Goal: Connect with others: Establish contact or relationships with other users

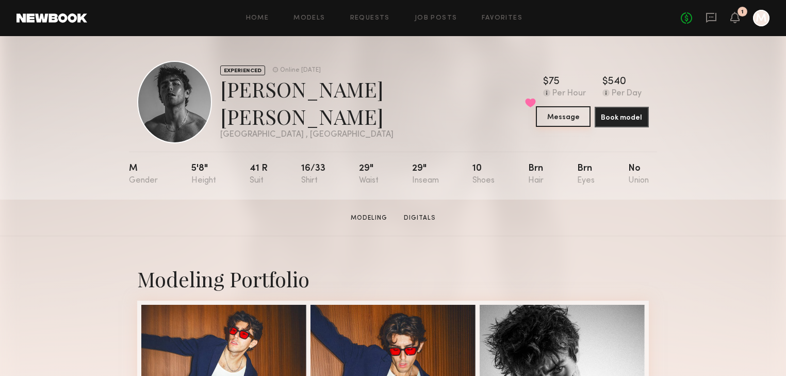
click at [565, 121] on button "Message" at bounding box center [563, 116] width 54 height 21
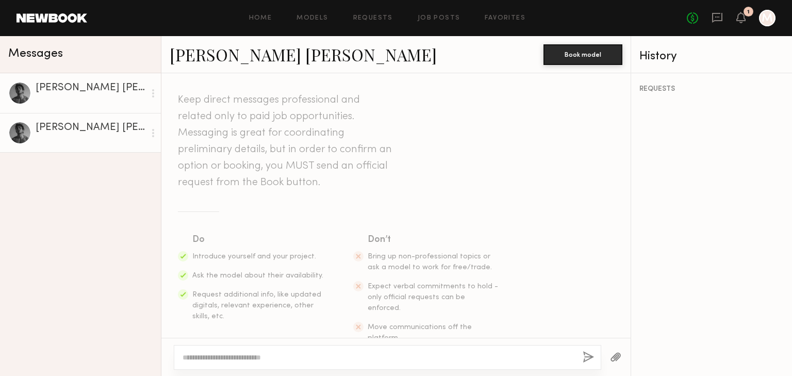
scroll to position [37, 0]
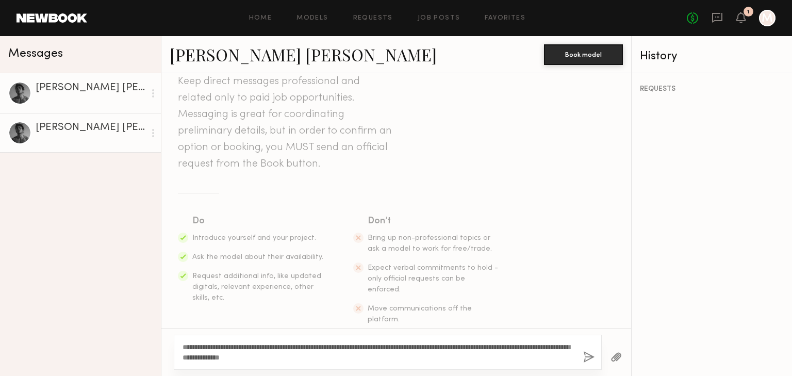
click at [206, 345] on textarea "**********" at bounding box center [379, 352] width 393 height 21
type textarea "**********"
click at [590, 355] on button "button" at bounding box center [589, 357] width 11 height 13
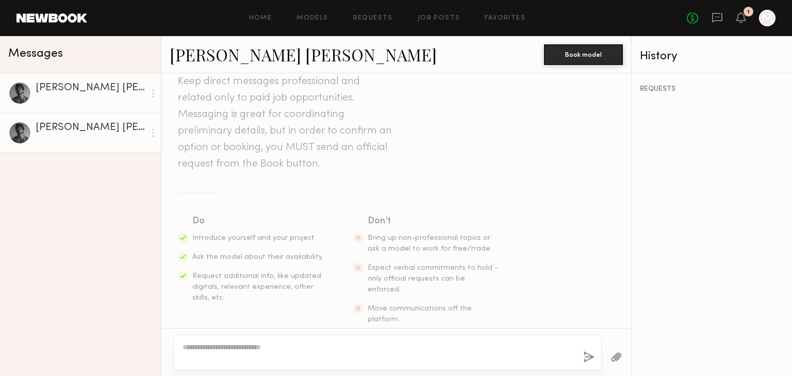
scroll to position [202, 0]
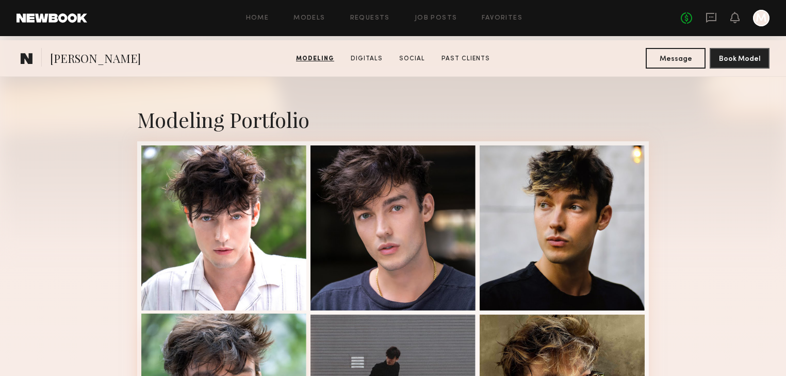
scroll to position [83, 0]
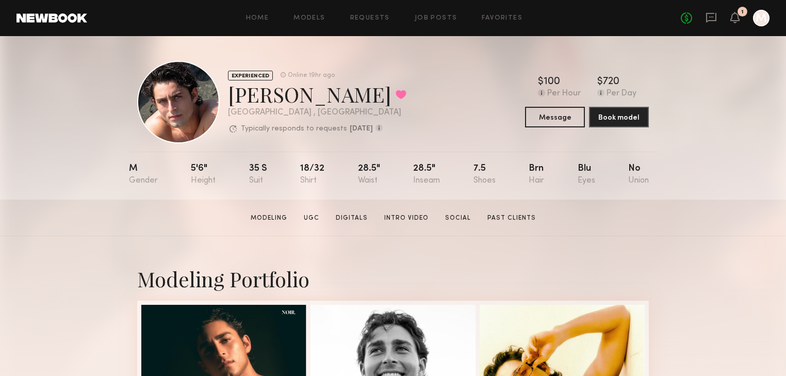
click at [520, 227] on section "[PERSON_NAME] Modeling UGC Digitals Intro Video Social Past Clients Message Boo…" at bounding box center [393, 218] width 786 height 37
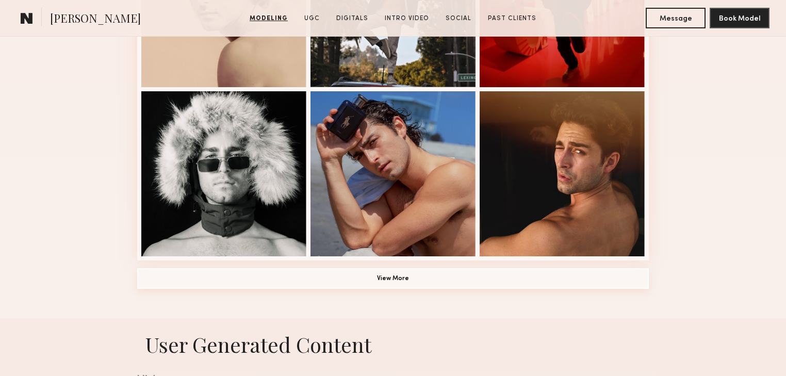
scroll to position [702, 0]
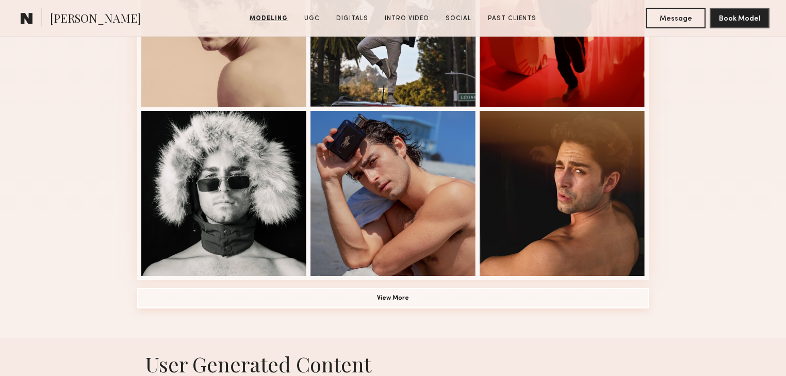
click at [407, 303] on button "View More" at bounding box center [393, 298] width 512 height 21
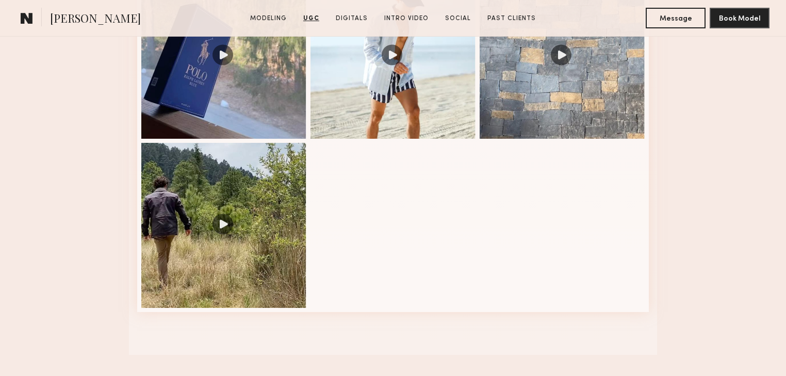
scroll to position [1527, 0]
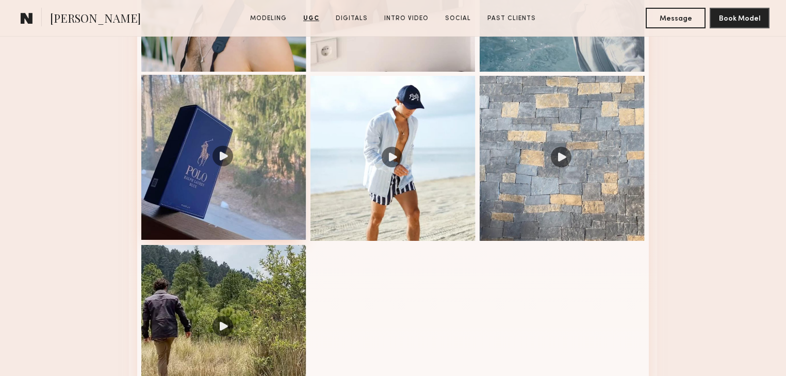
click at [238, 163] on div at bounding box center [223, 157] width 165 height 165
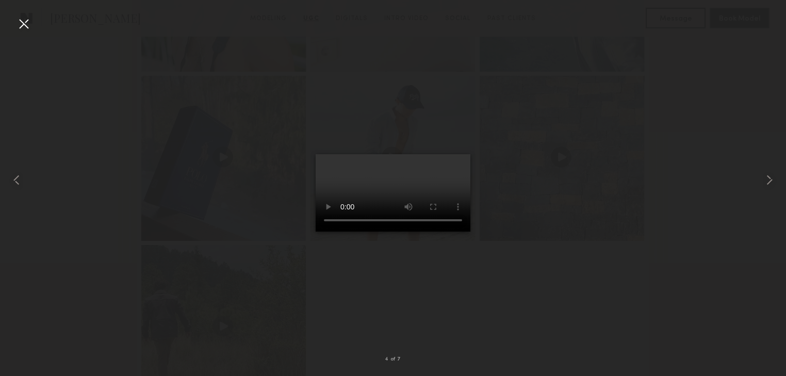
click at [19, 24] on div at bounding box center [23, 23] width 17 height 17
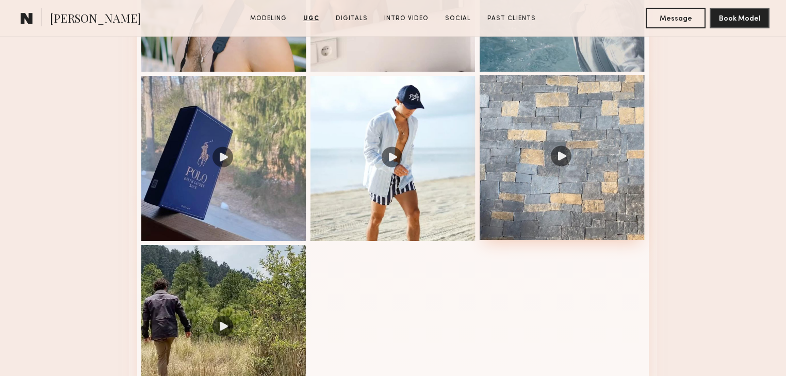
click at [564, 155] on div at bounding box center [562, 157] width 165 height 165
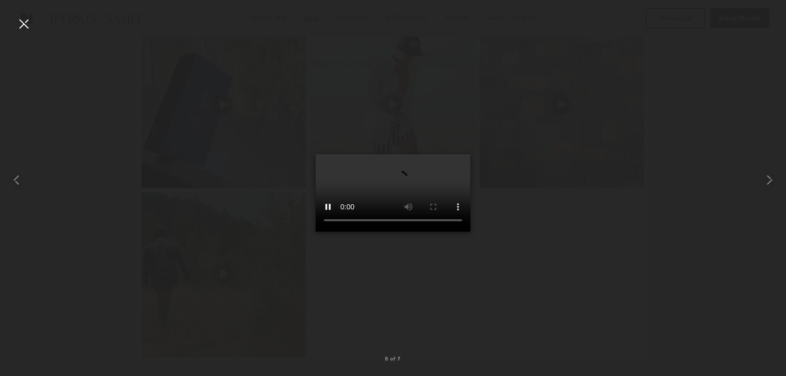
scroll to position [1692, 0]
click at [582, 180] on div at bounding box center [393, 180] width 786 height 327
click at [25, 19] on div at bounding box center [23, 23] width 17 height 17
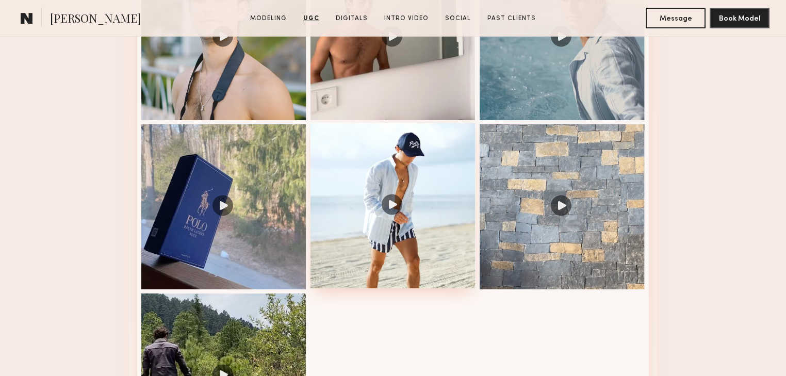
scroll to position [1527, 0]
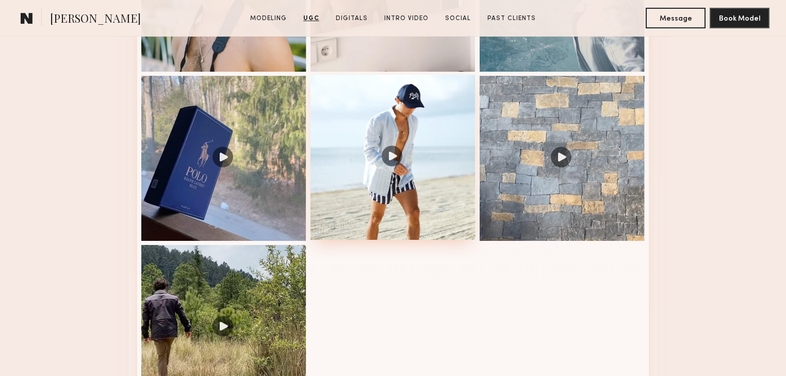
click at [383, 128] on div at bounding box center [393, 157] width 165 height 165
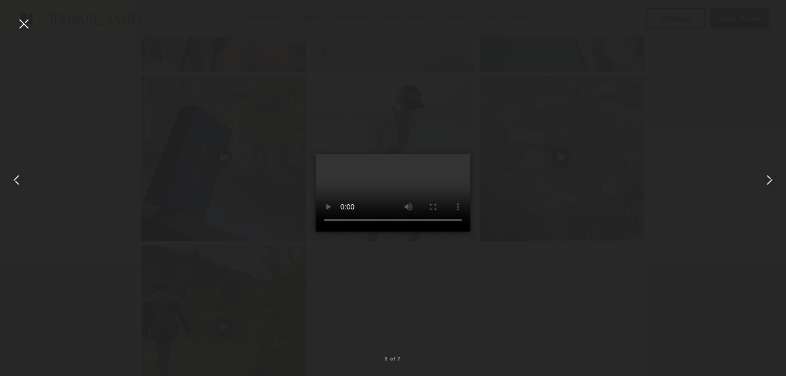
click at [23, 23] on div at bounding box center [23, 23] width 17 height 17
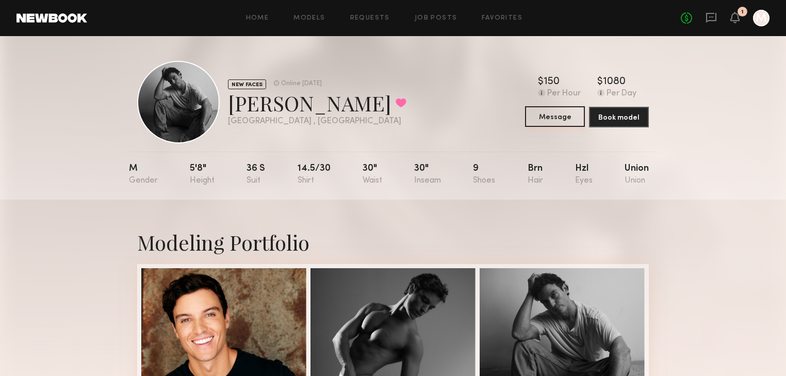
click at [545, 114] on button "Message" at bounding box center [555, 116] width 60 height 21
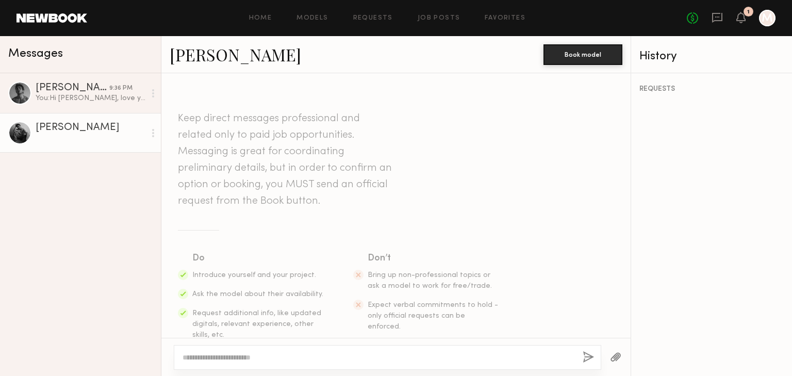
click at [85, 134] on div at bounding box center [91, 138] width 110 height 10
click at [58, 126] on div "Steven H." at bounding box center [91, 128] width 110 height 10
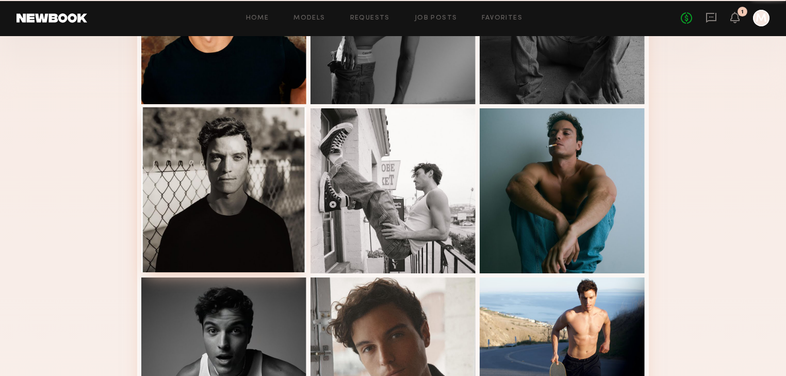
scroll to position [330, 0]
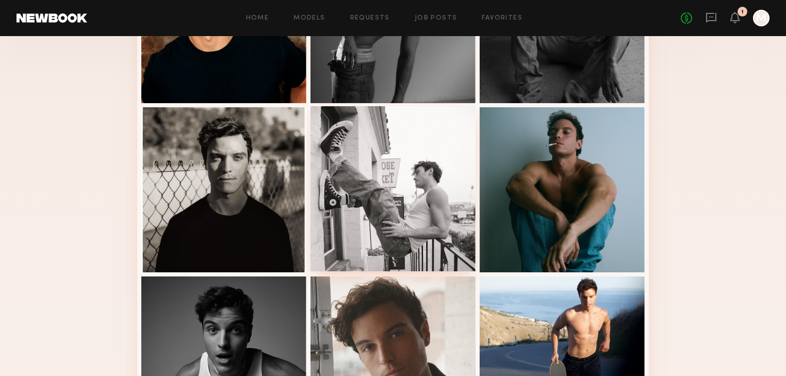
click at [364, 177] on div at bounding box center [393, 188] width 165 height 165
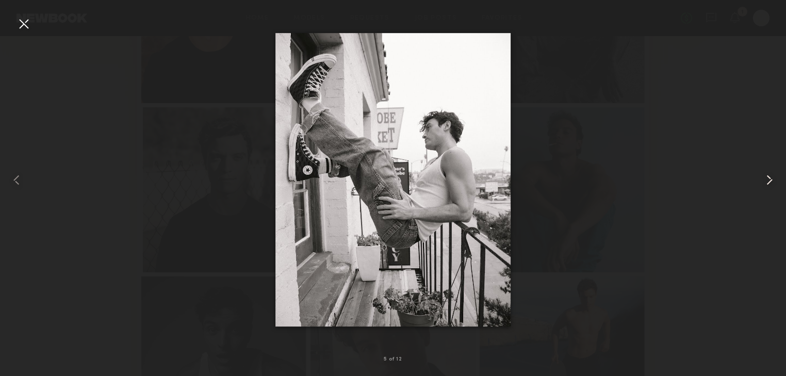
click at [770, 176] on common-icon at bounding box center [769, 180] width 17 height 17
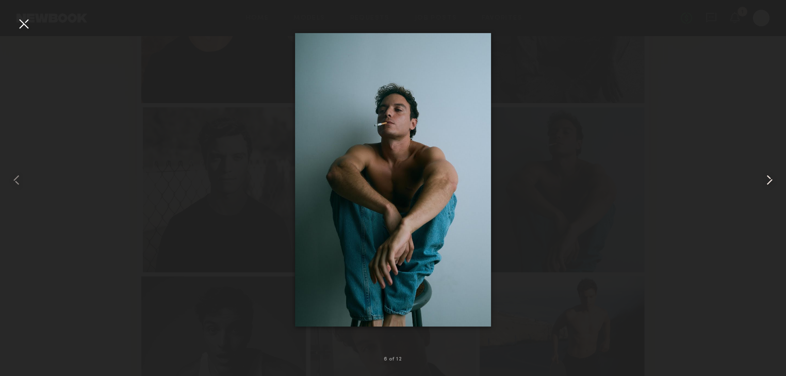
click at [770, 176] on common-icon at bounding box center [769, 180] width 17 height 17
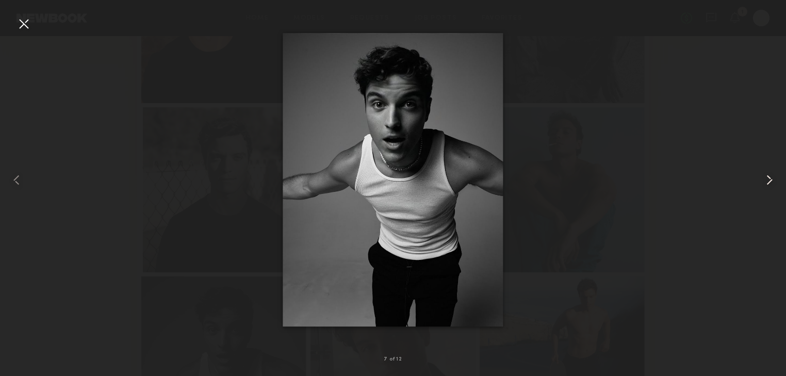
click at [769, 176] on common-icon at bounding box center [769, 180] width 17 height 17
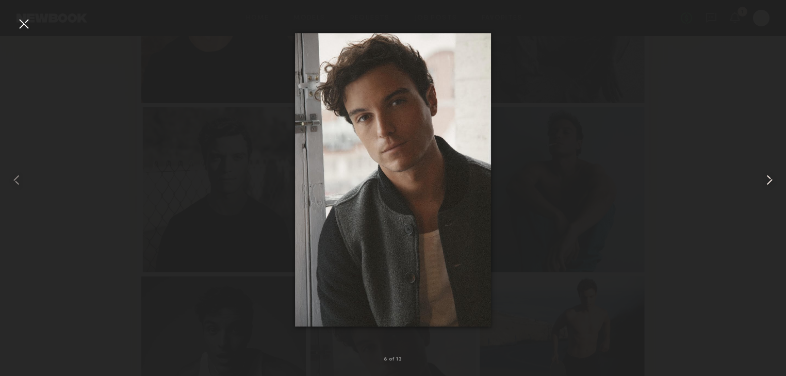
click at [769, 176] on common-icon at bounding box center [769, 180] width 17 height 17
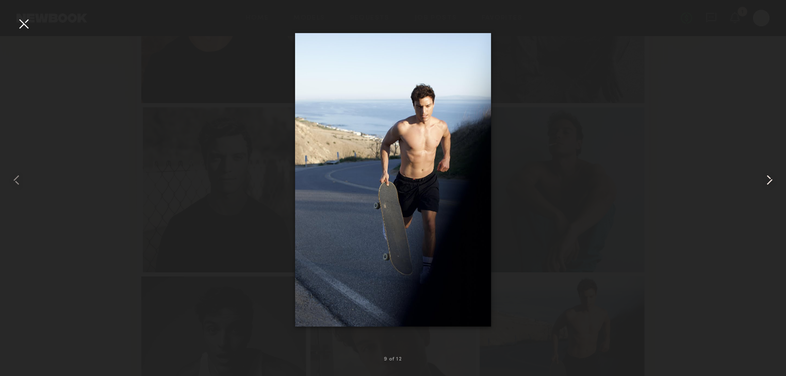
click at [769, 176] on common-icon at bounding box center [769, 180] width 17 height 17
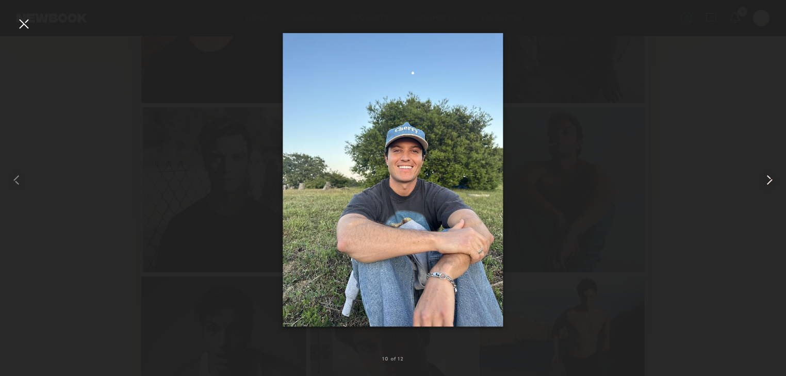
click at [769, 176] on common-icon at bounding box center [769, 180] width 17 height 17
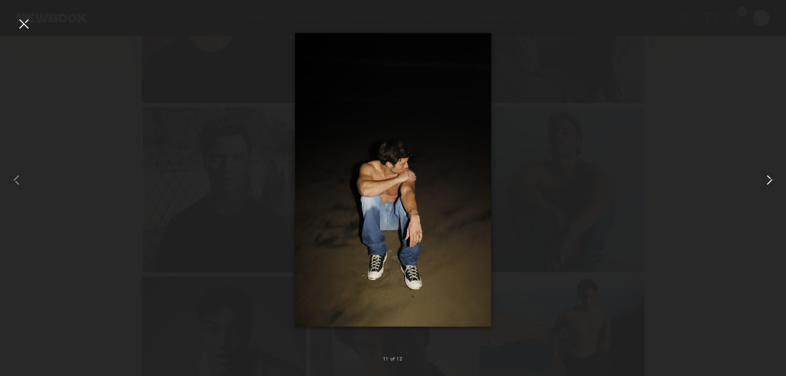
click at [769, 176] on common-icon at bounding box center [769, 180] width 17 height 17
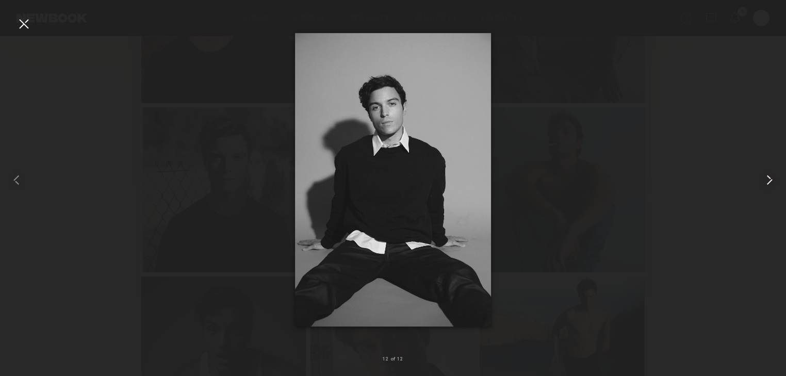
click at [769, 176] on common-icon at bounding box center [769, 180] width 17 height 17
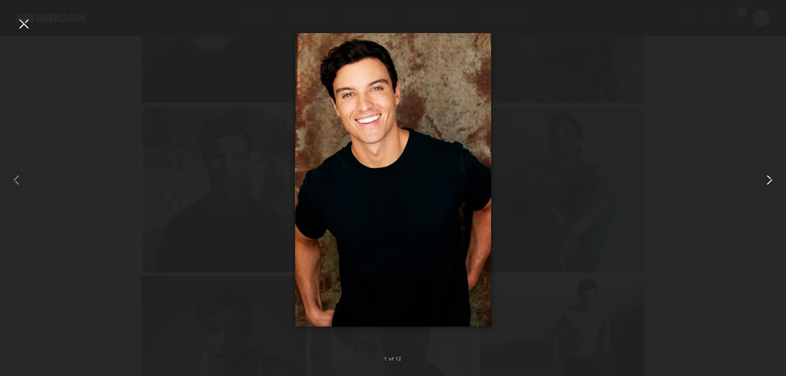
click at [768, 176] on common-icon at bounding box center [769, 180] width 17 height 17
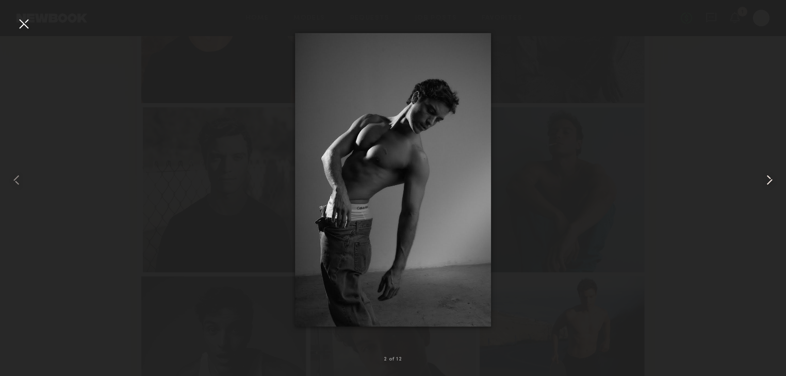
click at [768, 176] on common-icon at bounding box center [769, 180] width 17 height 17
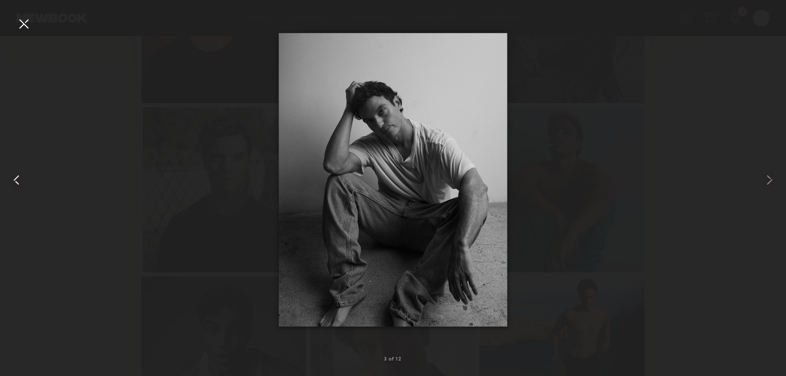
click at [14, 20] on div at bounding box center [15, 180] width 31 height 327
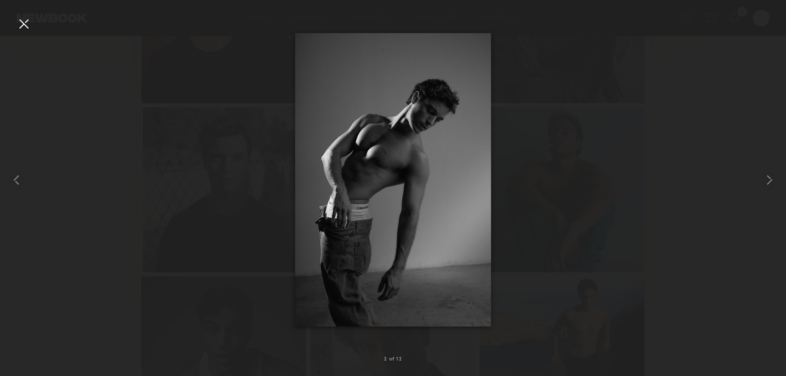
click at [15, 25] on div at bounding box center [23, 23] width 17 height 17
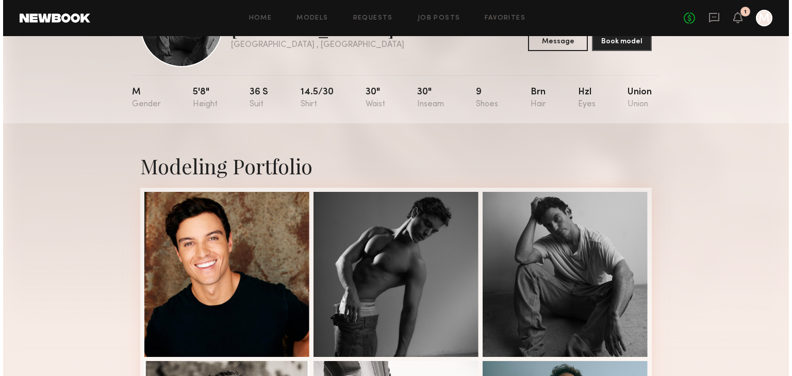
scroll to position [0, 0]
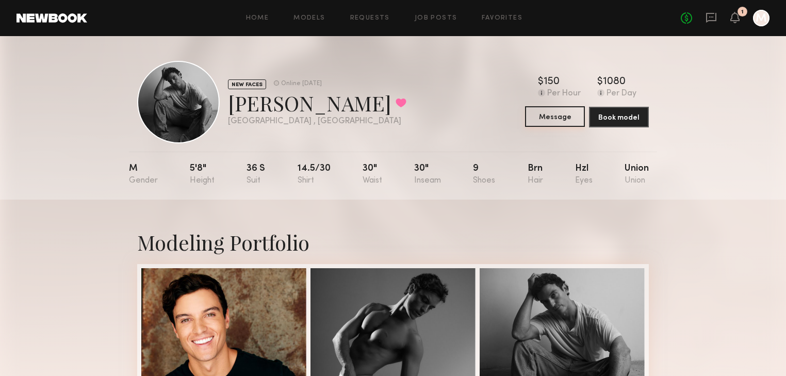
click at [556, 119] on button "Message" at bounding box center [555, 116] width 60 height 21
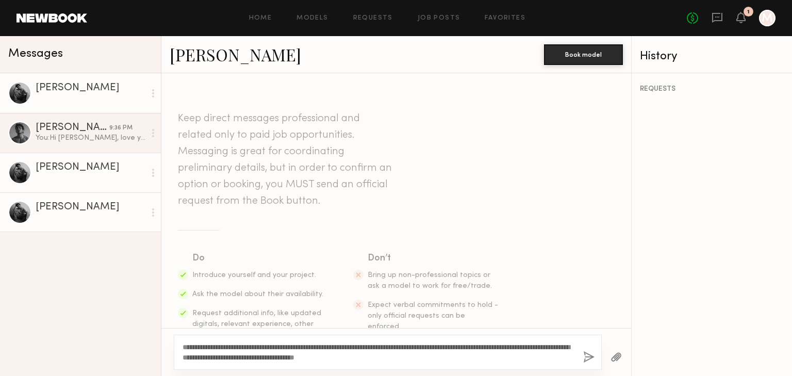
drag, startPoint x: 300, startPoint y: 345, endPoint x: 217, endPoint y: 348, distance: 83.1
click at [217, 348] on textarea "**********" at bounding box center [379, 352] width 393 height 21
drag, startPoint x: 439, startPoint y: 348, endPoint x: 338, endPoint y: 357, distance: 100.5
click at [338, 356] on textarea "**********" at bounding box center [379, 352] width 393 height 21
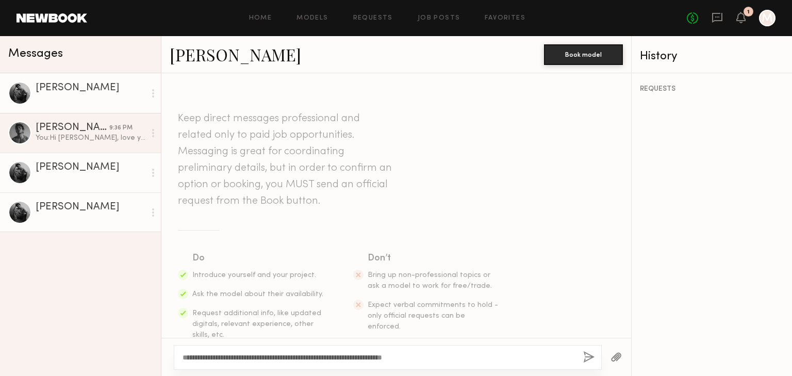
click at [217, 357] on textarea "**********" at bounding box center [379, 357] width 393 height 10
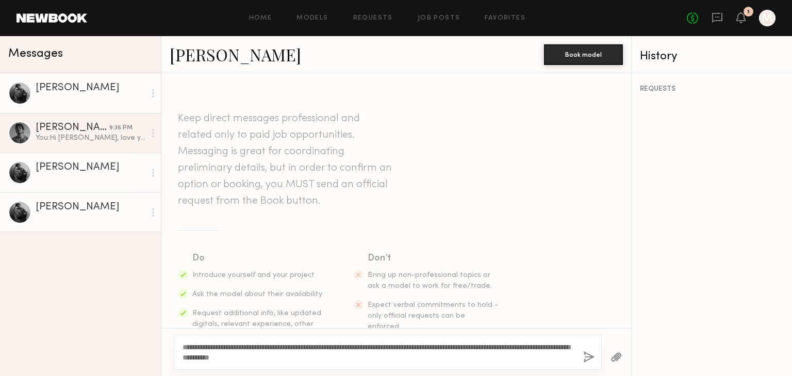
click at [218, 347] on textarea "**********" at bounding box center [379, 352] width 393 height 21
click at [435, 350] on textarea "**********" at bounding box center [379, 352] width 393 height 21
drag, startPoint x: 464, startPoint y: 346, endPoint x: 215, endPoint y: 363, distance: 249.8
click at [215, 363] on div "**********" at bounding box center [388, 352] width 428 height 35
click at [328, 359] on textarea "**********" at bounding box center [379, 352] width 393 height 21
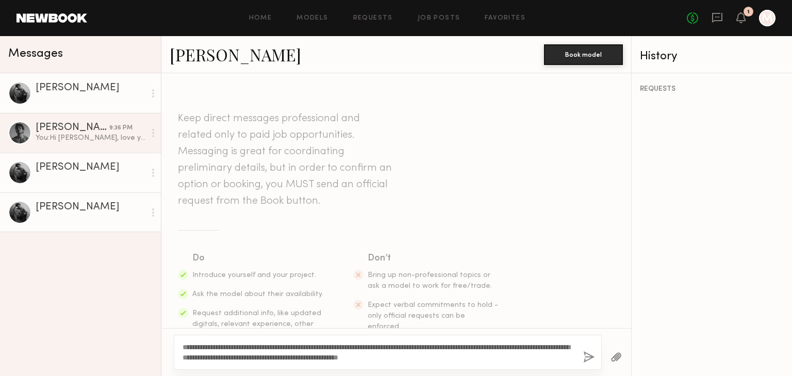
click at [374, 348] on textarea "**********" at bounding box center [379, 352] width 393 height 21
type textarea "**********"
click at [591, 358] on button "button" at bounding box center [589, 357] width 11 height 13
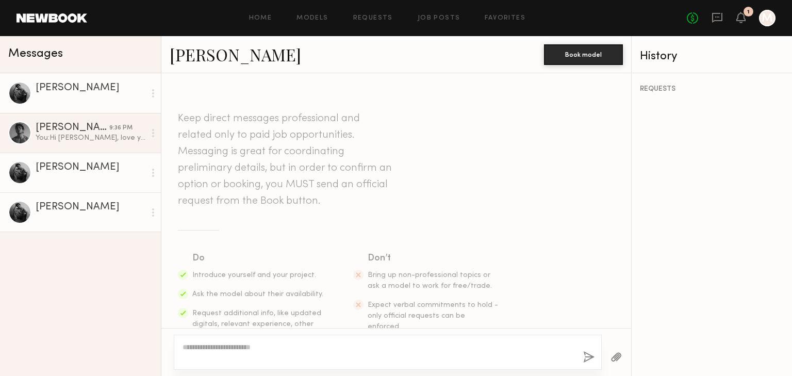
scroll to position [202, 0]
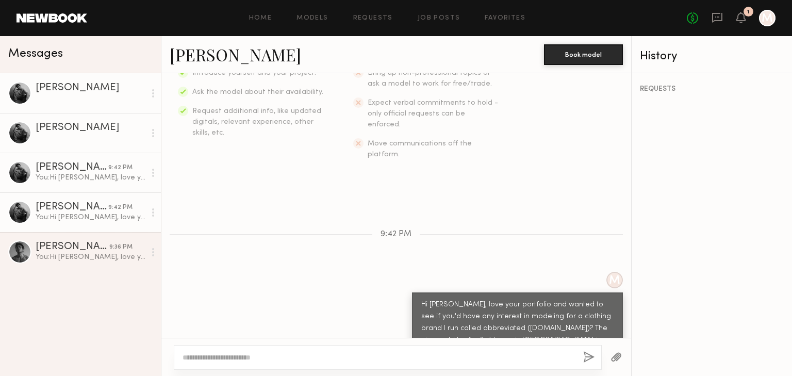
click at [153, 131] on icon at bounding box center [153, 133] width 2 height 8
click at [79, 210] on div "Steven H." at bounding box center [72, 207] width 73 height 10
click at [743, 22] on icon at bounding box center [741, 23] width 3 height 2
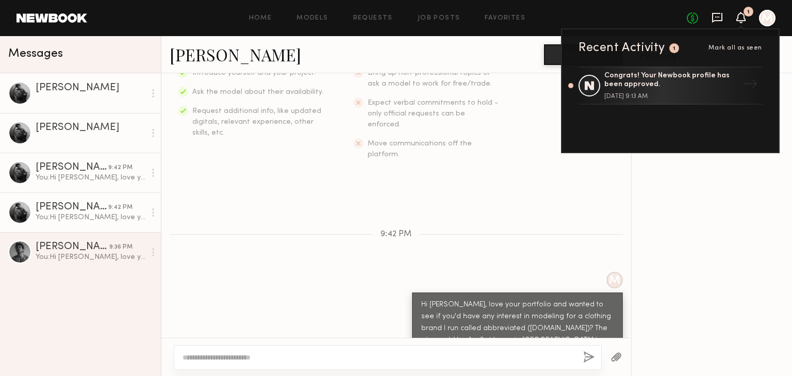
click at [716, 17] on icon at bounding box center [718, 17] width 4 height 1
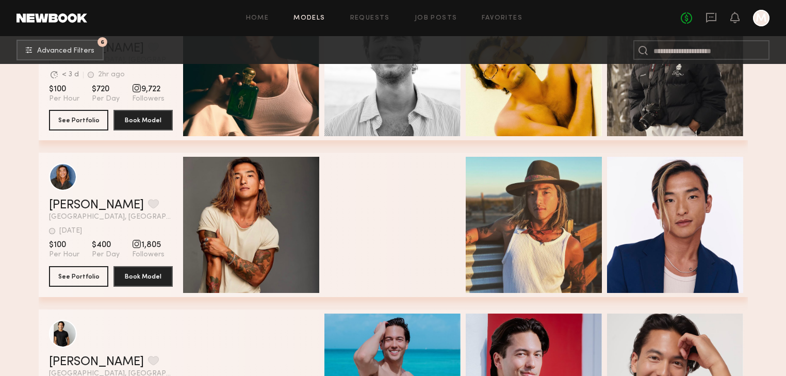
scroll to position [443, 0]
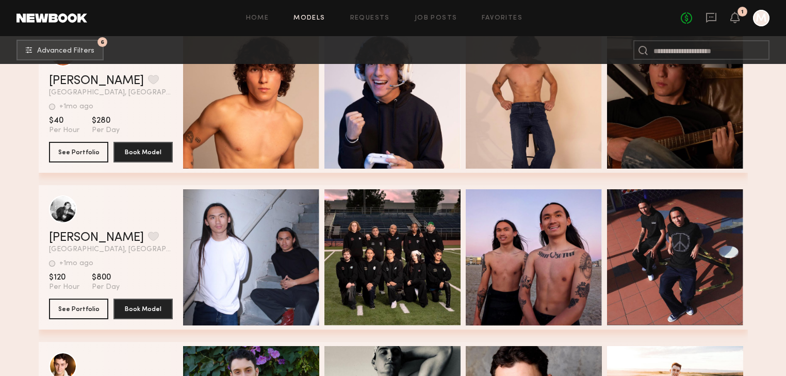
scroll to position [4769, 0]
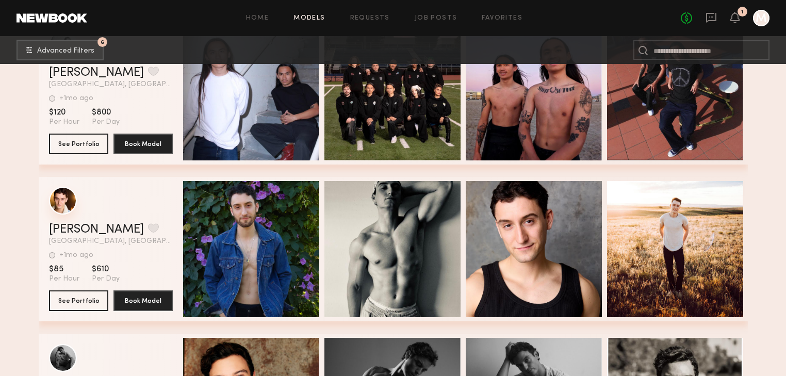
click at [62, 206] on div "grid" at bounding box center [63, 201] width 28 height 28
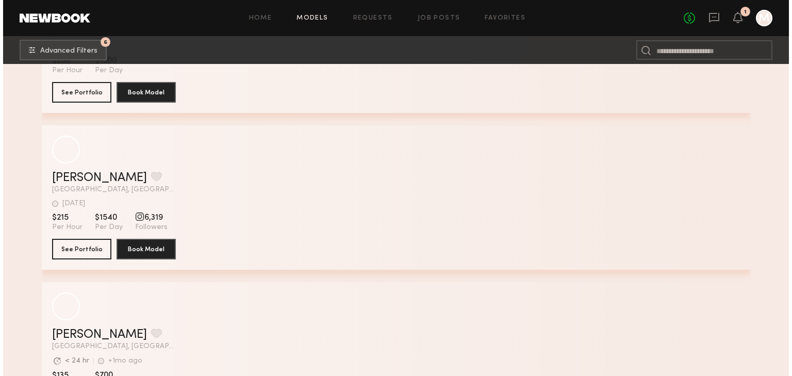
scroll to position [1013, 0]
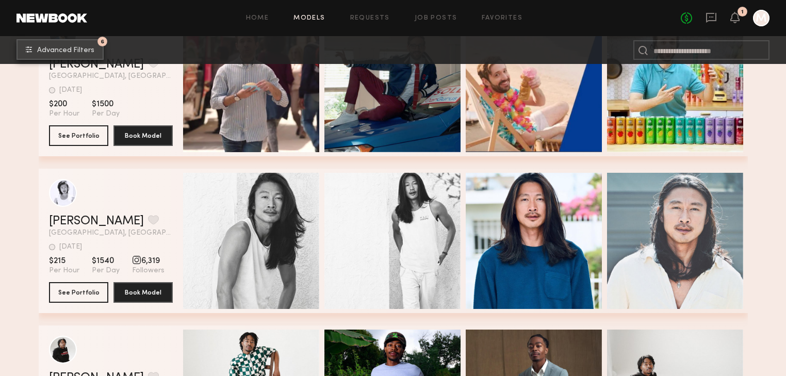
click at [74, 51] on span "Advanced Filters" at bounding box center [65, 50] width 57 height 7
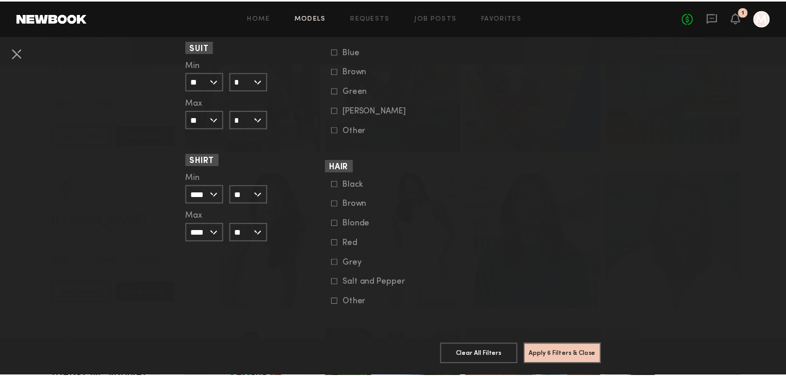
scroll to position [803, 0]
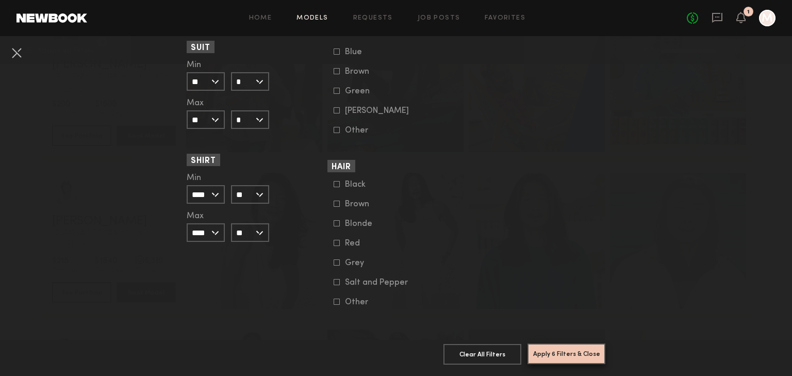
click at [575, 348] on button "Apply 6 Filters & Close" at bounding box center [567, 354] width 78 height 21
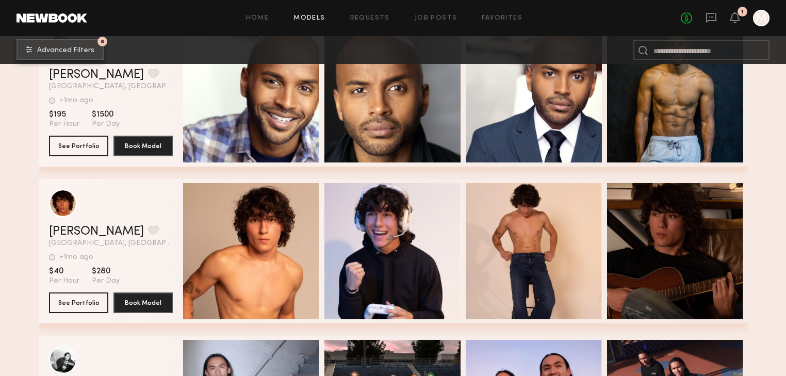
scroll to position [4480, 0]
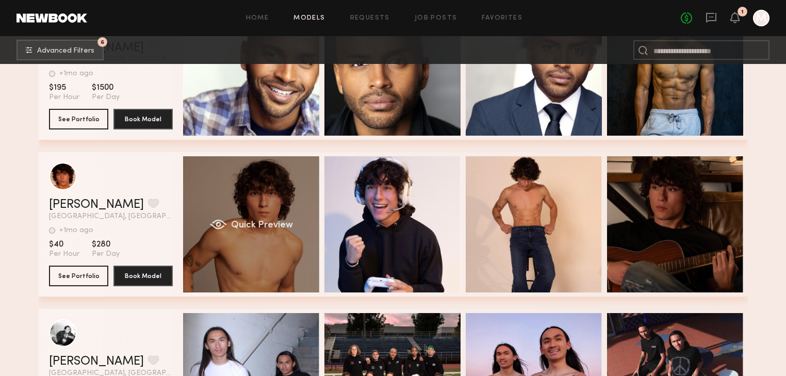
click at [242, 196] on div "Quick Preview" at bounding box center [251, 224] width 136 height 136
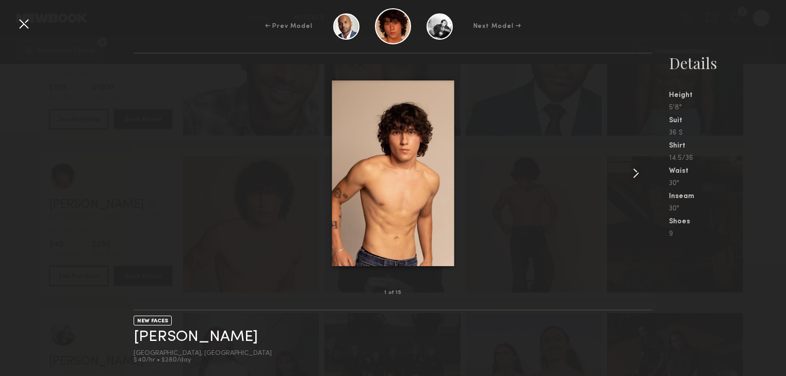
click at [634, 167] on common-icon at bounding box center [636, 173] width 17 height 17
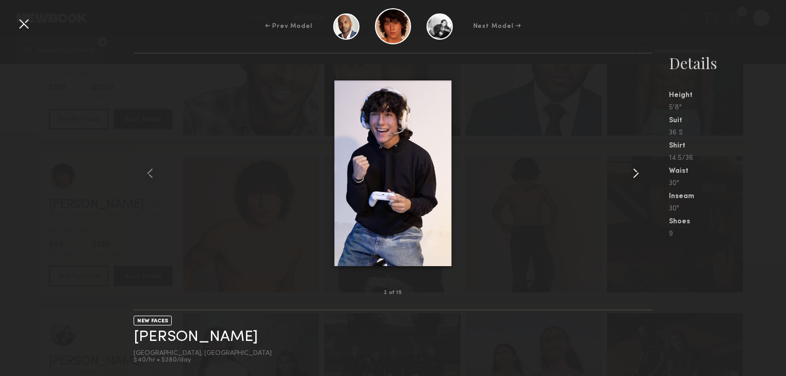
click at [634, 167] on common-icon at bounding box center [636, 173] width 17 height 17
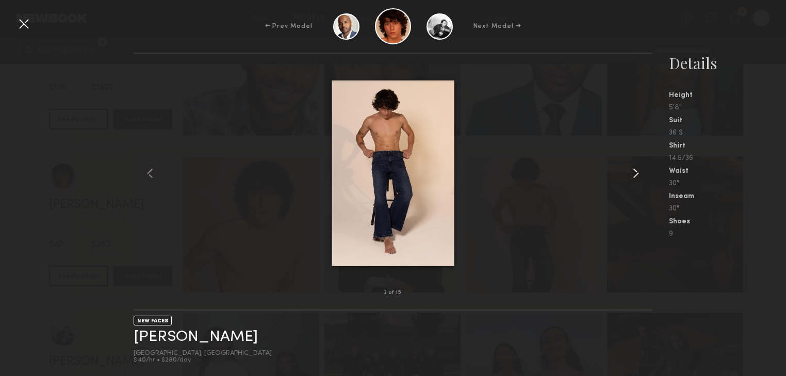
click at [634, 167] on common-icon at bounding box center [636, 173] width 17 height 17
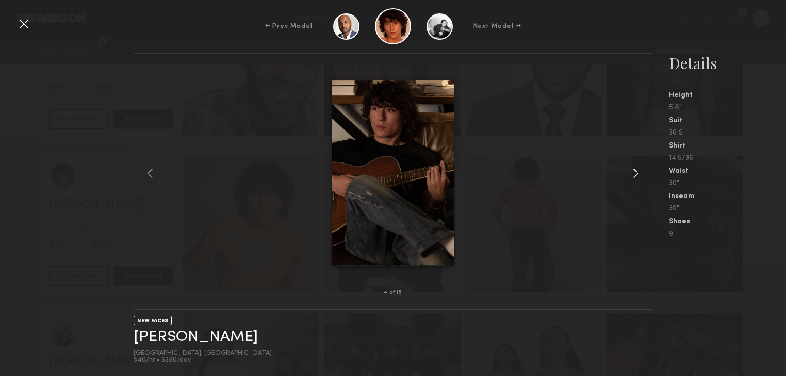
click at [634, 167] on common-icon at bounding box center [636, 173] width 17 height 17
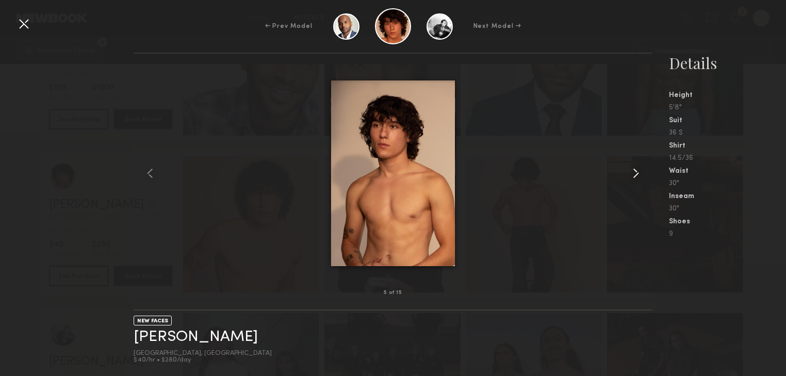
click at [635, 167] on common-icon at bounding box center [636, 173] width 17 height 17
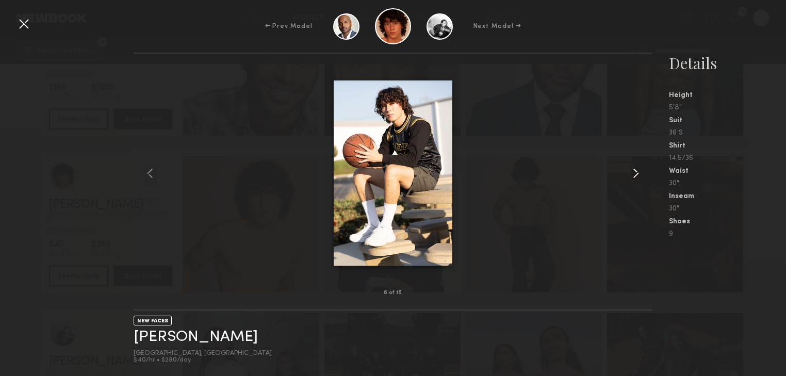
click at [635, 167] on common-icon at bounding box center [636, 173] width 17 height 17
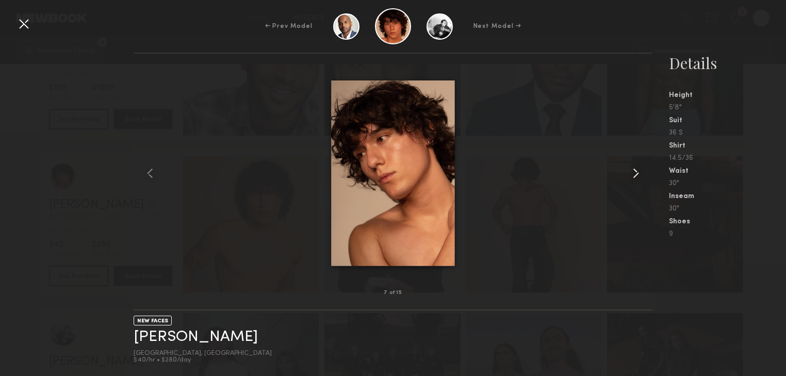
click at [635, 167] on common-icon at bounding box center [636, 173] width 17 height 17
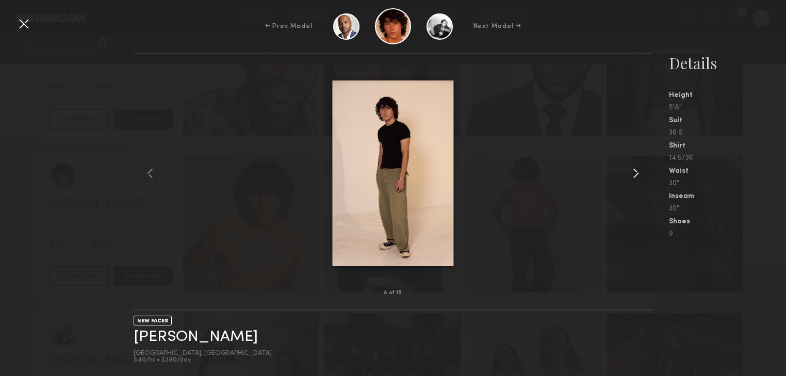
click at [635, 167] on common-icon at bounding box center [636, 173] width 17 height 17
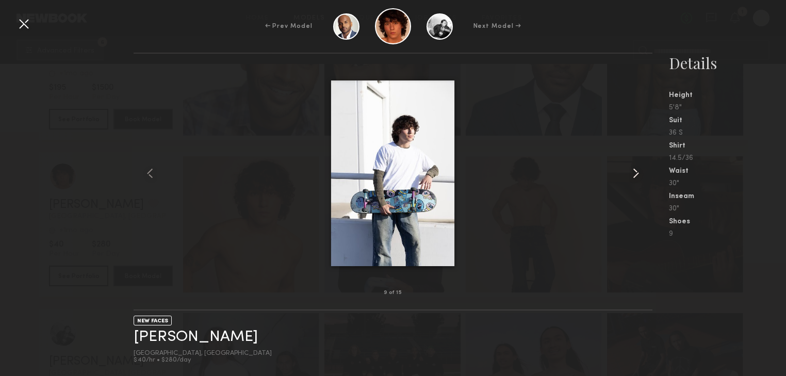
click at [635, 167] on common-icon at bounding box center [636, 173] width 17 height 17
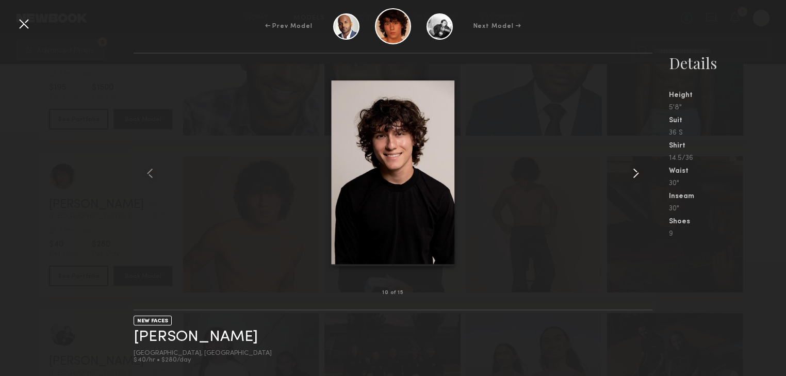
click at [635, 167] on common-icon at bounding box center [636, 173] width 17 height 17
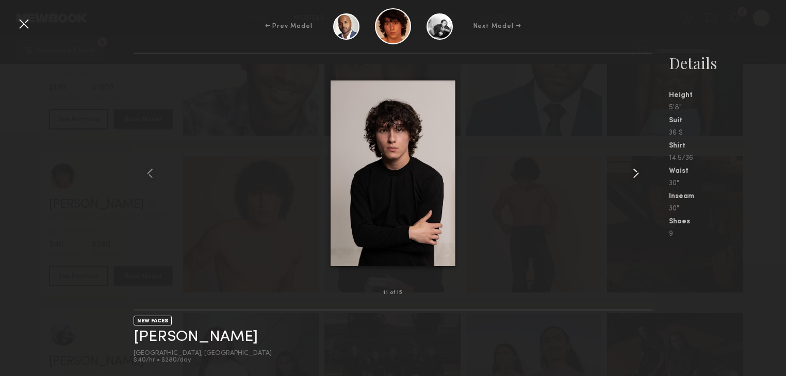
click at [635, 167] on common-icon at bounding box center [636, 173] width 17 height 17
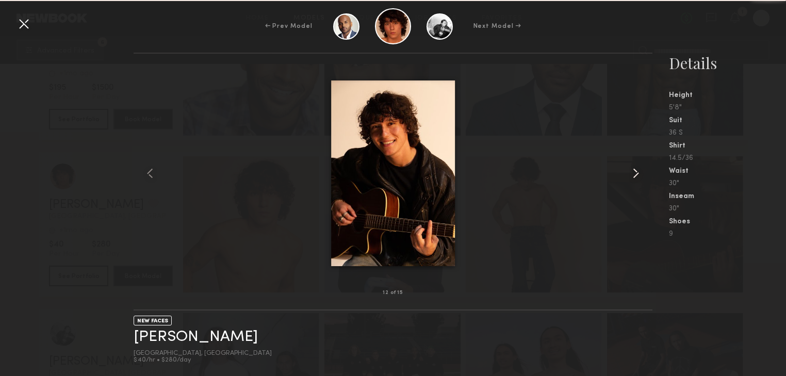
click at [631, 170] on common-icon at bounding box center [636, 173] width 17 height 17
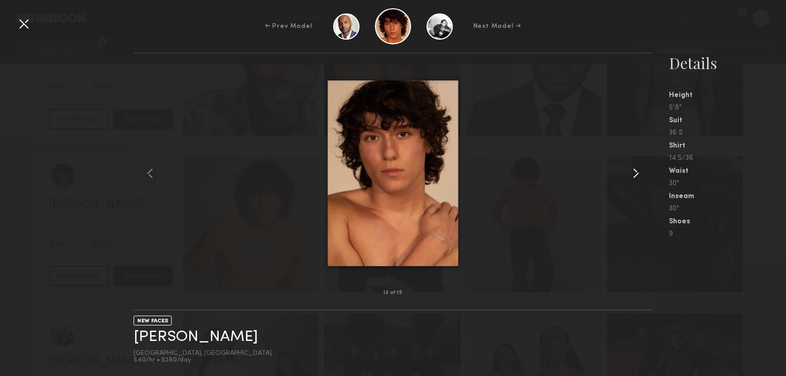
click at [631, 169] on common-icon at bounding box center [636, 173] width 17 height 17
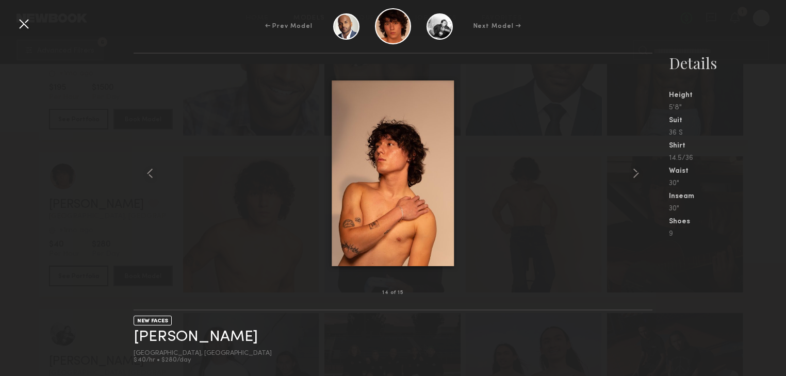
click at [23, 21] on div at bounding box center [23, 23] width 17 height 17
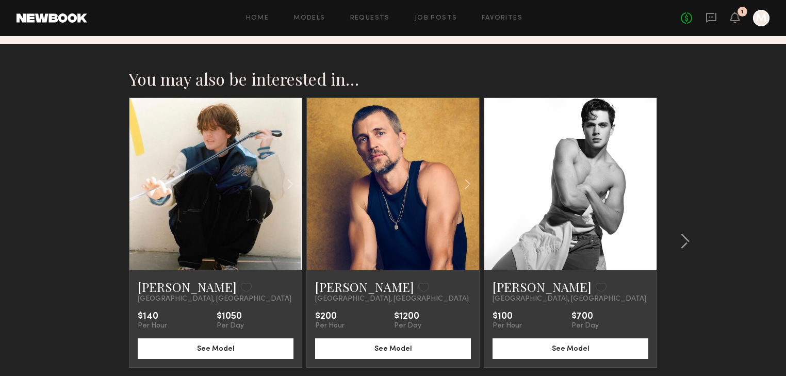
scroll to position [991, 0]
